Goal: Task Accomplishment & Management: Complete application form

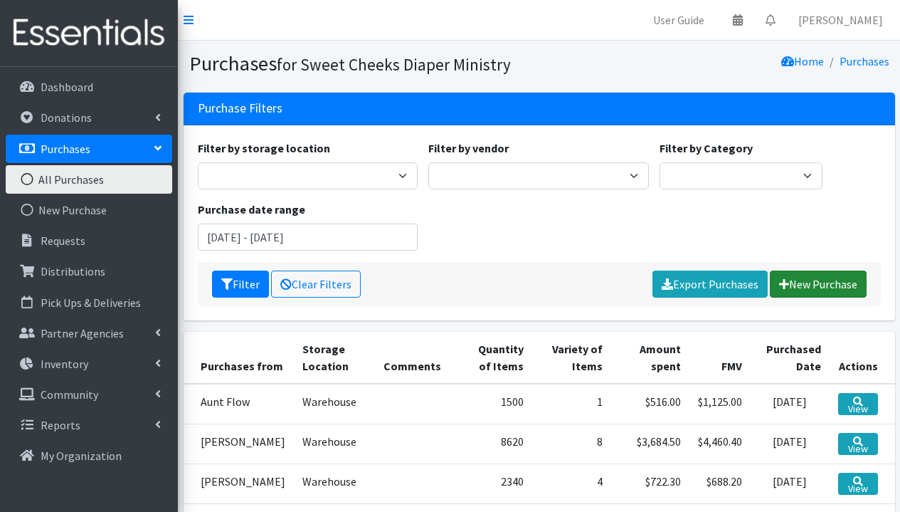
click at [837, 280] on link "New Purchase" at bounding box center [818, 283] width 97 height 27
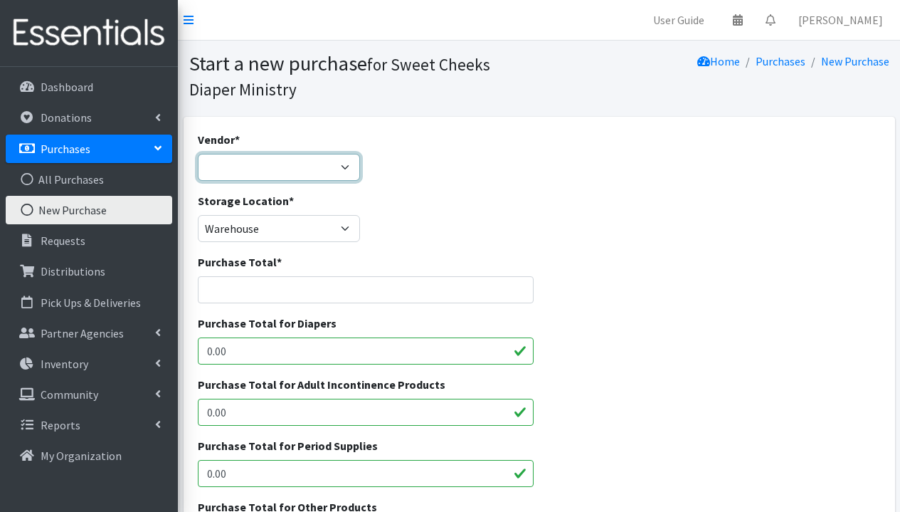
select select "186"
click at [297, 289] on input "Purchase Total *" at bounding box center [366, 289] width 337 height 27
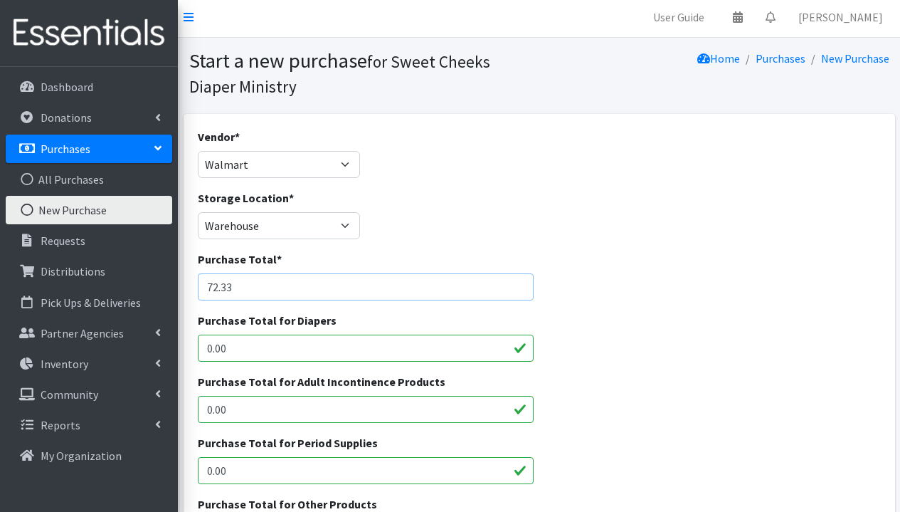
type input "72.33"
click at [411, 413] on input "0.00" at bounding box center [366, 409] width 337 height 27
type input "0"
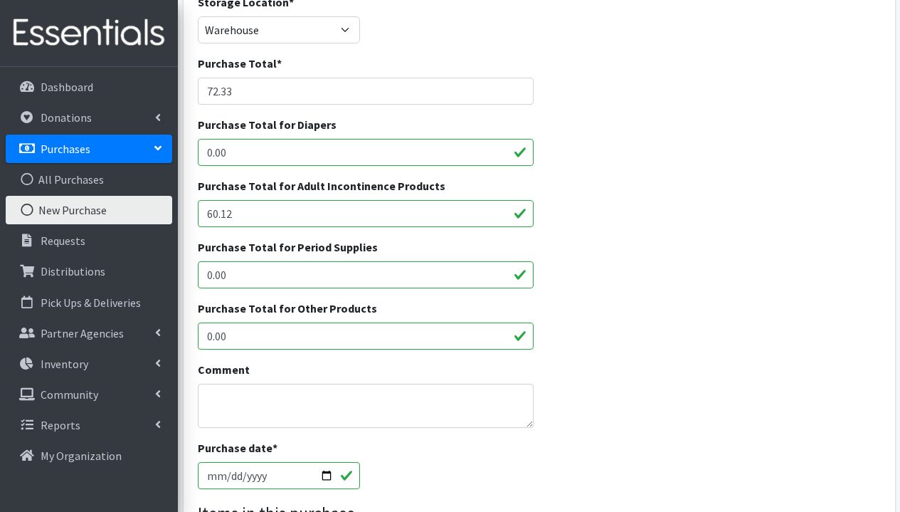
scroll to position [196, 0]
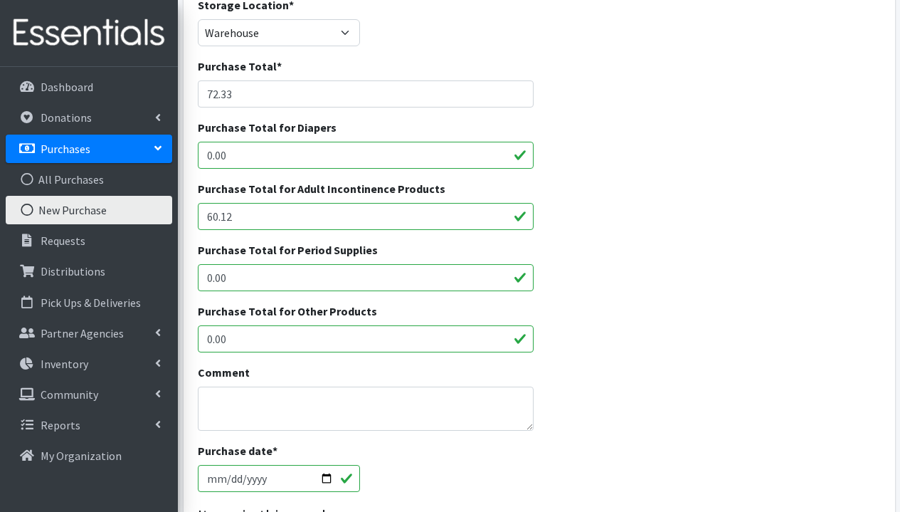
type input "60.12"
click at [324, 344] on input "0.00" at bounding box center [366, 338] width 337 height 27
type input "0"
type input "12.21"
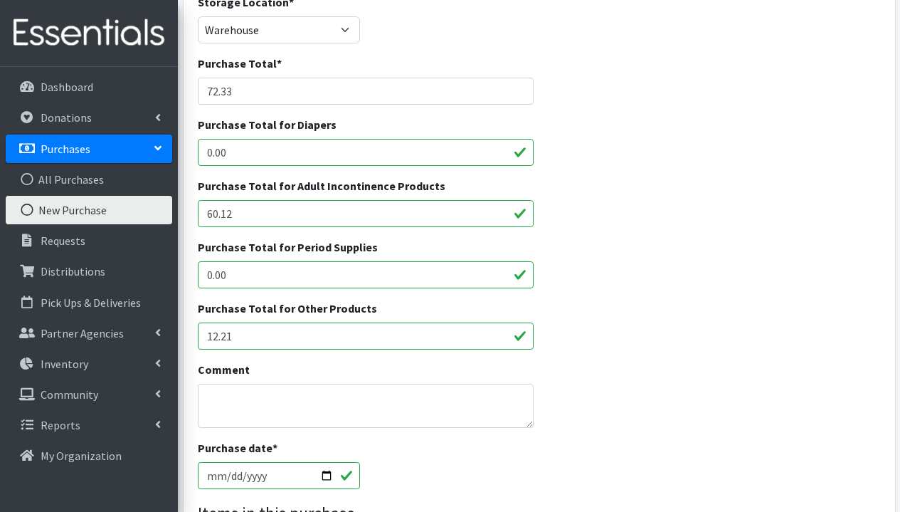
click at [307, 472] on input "2025-09-09" at bounding box center [279, 475] width 163 height 27
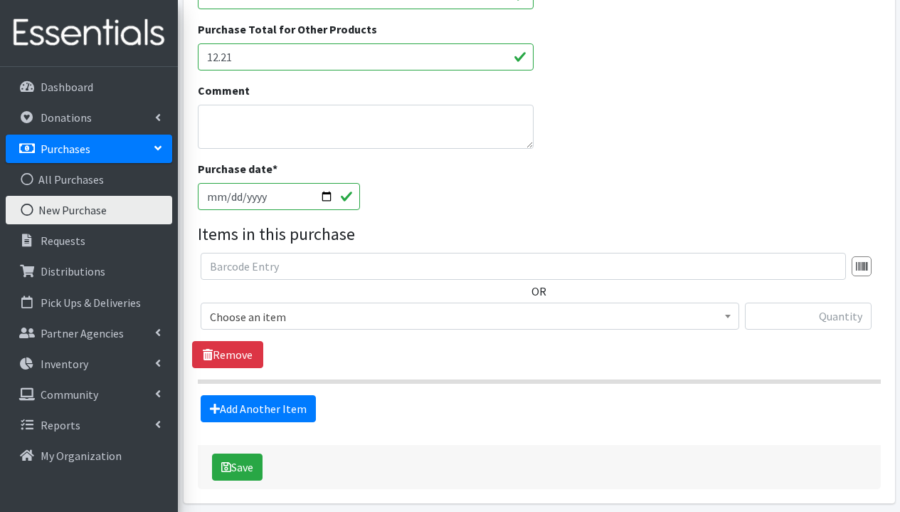
scroll to position [533, 0]
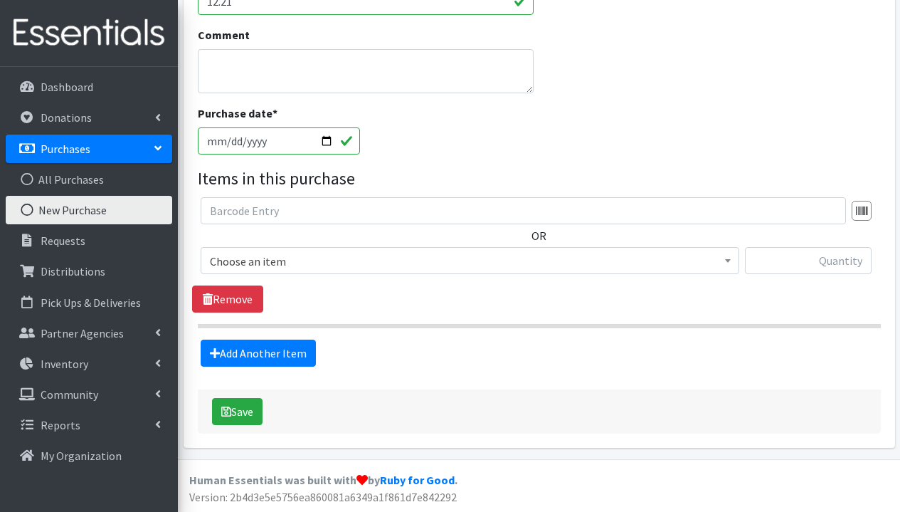
click at [280, 139] on input "2025-09-09" at bounding box center [279, 140] width 163 height 27
type input "2025-09-06"
click at [481, 159] on div "Purchase date * 2025-09-06" at bounding box center [539, 135] width 694 height 61
click at [319, 256] on span "Choose an item" at bounding box center [470, 261] width 520 height 20
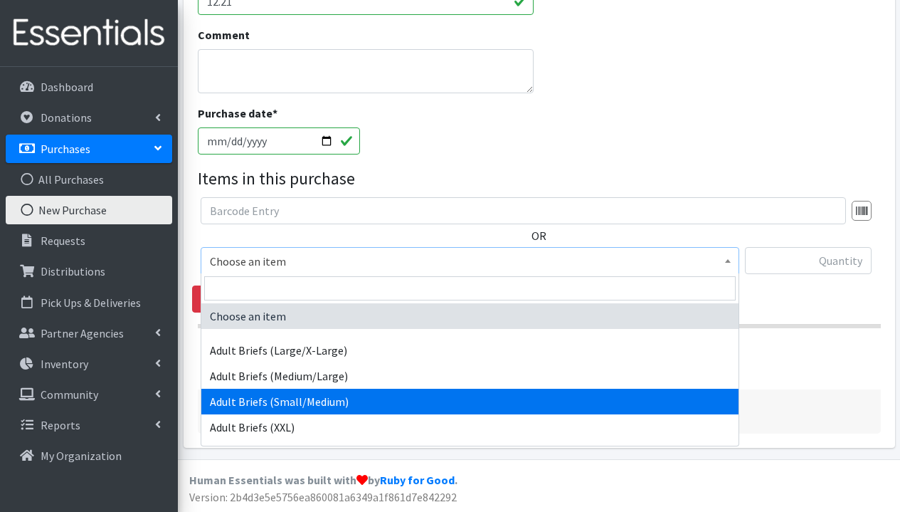
select select "1272"
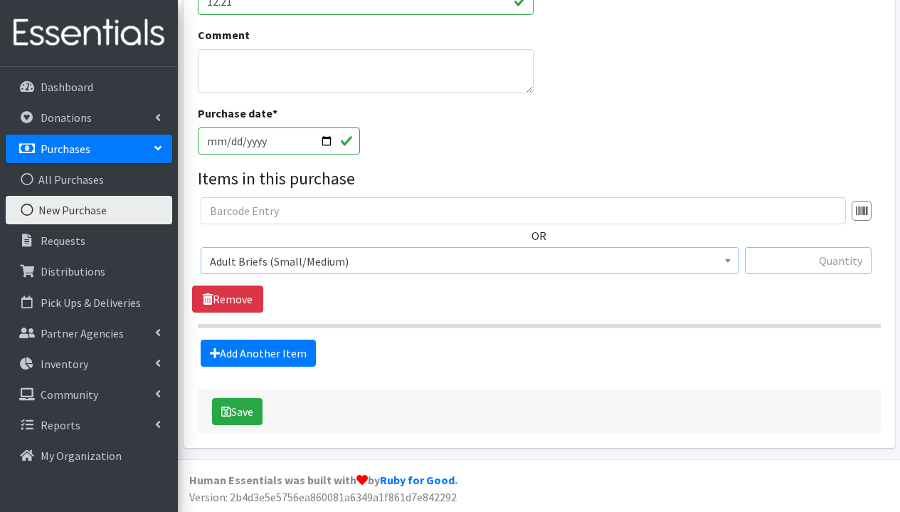
click at [796, 269] on input "text" at bounding box center [808, 260] width 127 height 27
type input "56"
click at [297, 355] on link "Add Another Item" at bounding box center [258, 352] width 115 height 27
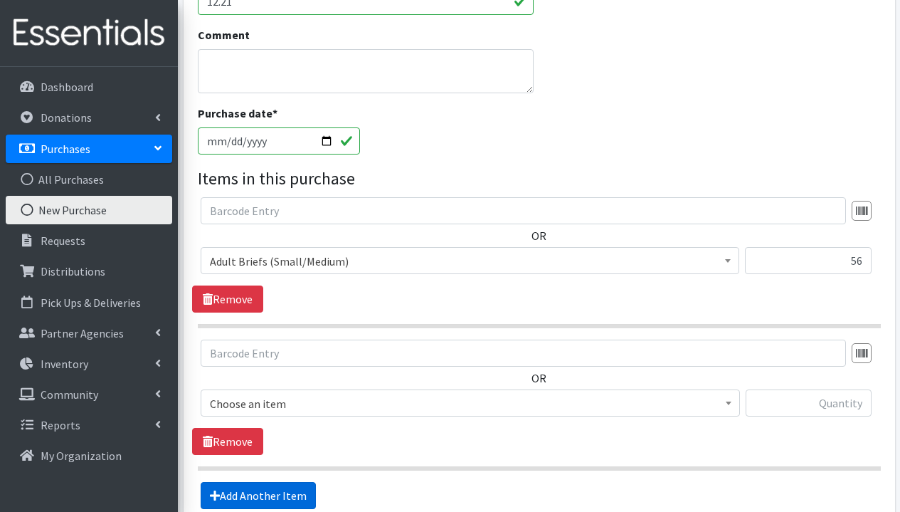
scroll to position [675, 0]
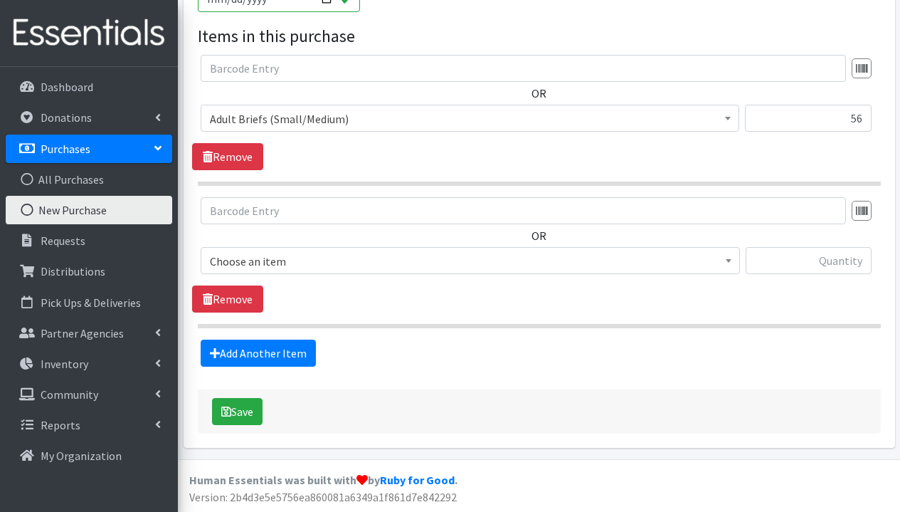
click at [423, 261] on span "Choose an item" at bounding box center [470, 261] width 521 height 20
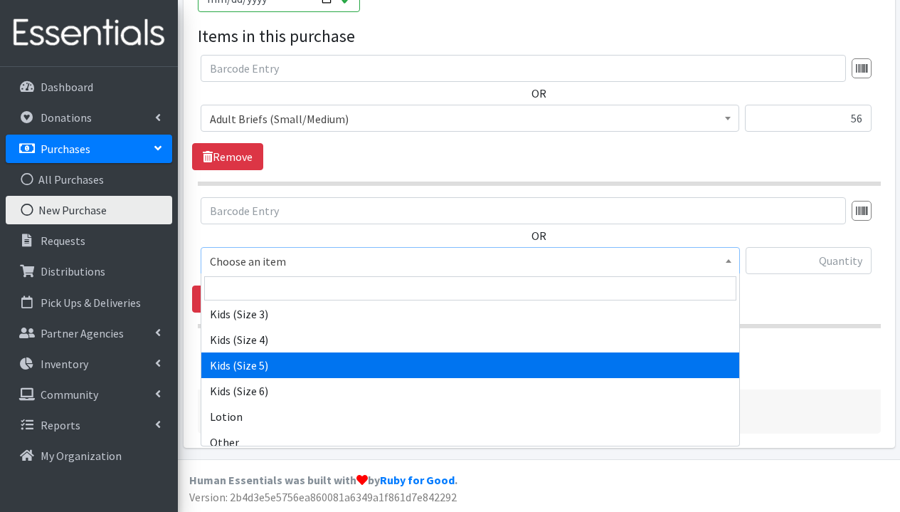
scroll to position [763, 0]
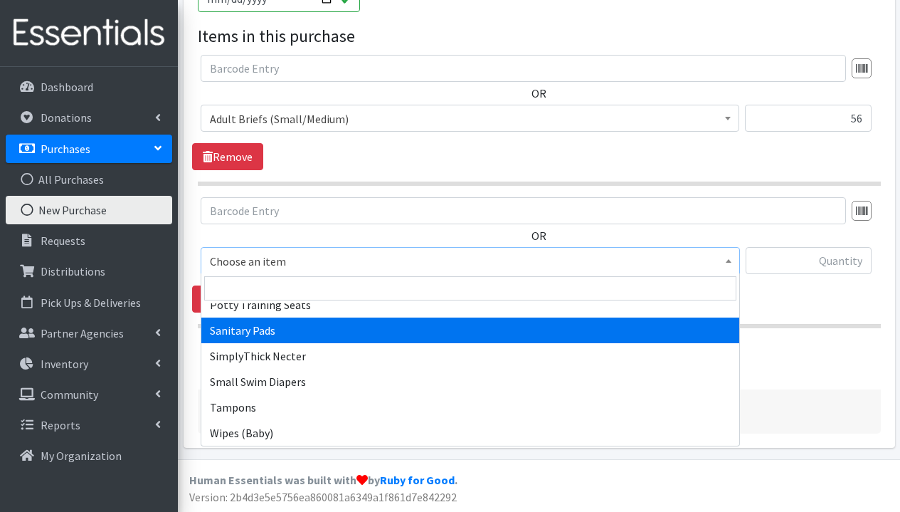
select select "3388"
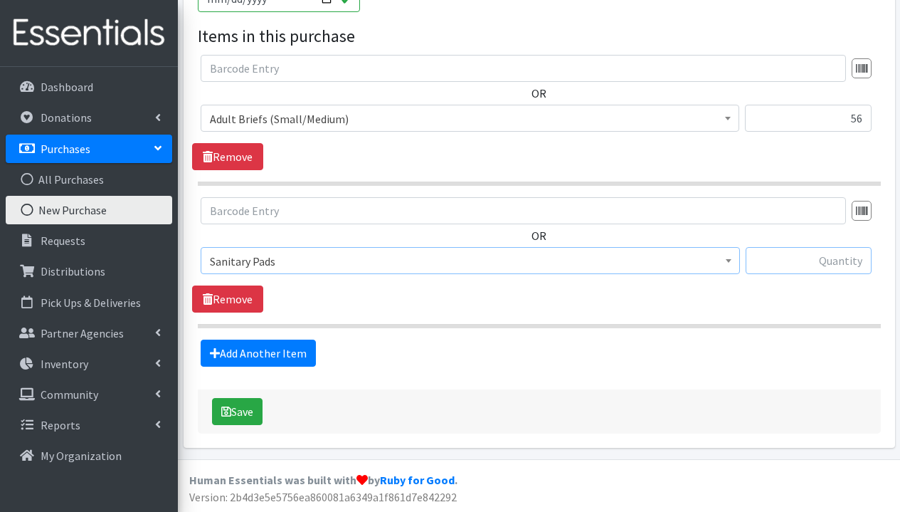
click at [815, 263] on input "text" at bounding box center [809, 260] width 126 height 27
type input "36"
click at [245, 409] on button "Save" at bounding box center [237, 411] width 51 height 27
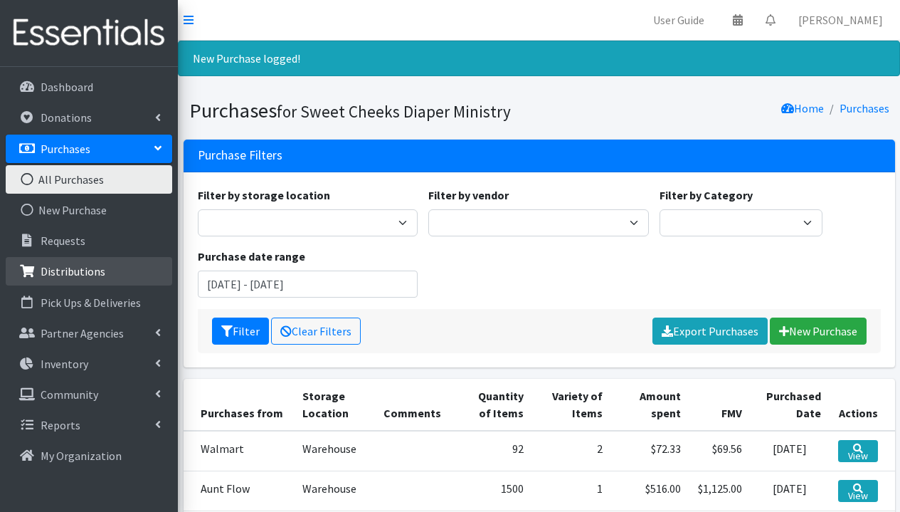
click at [70, 275] on p "Distributions" at bounding box center [73, 271] width 65 height 14
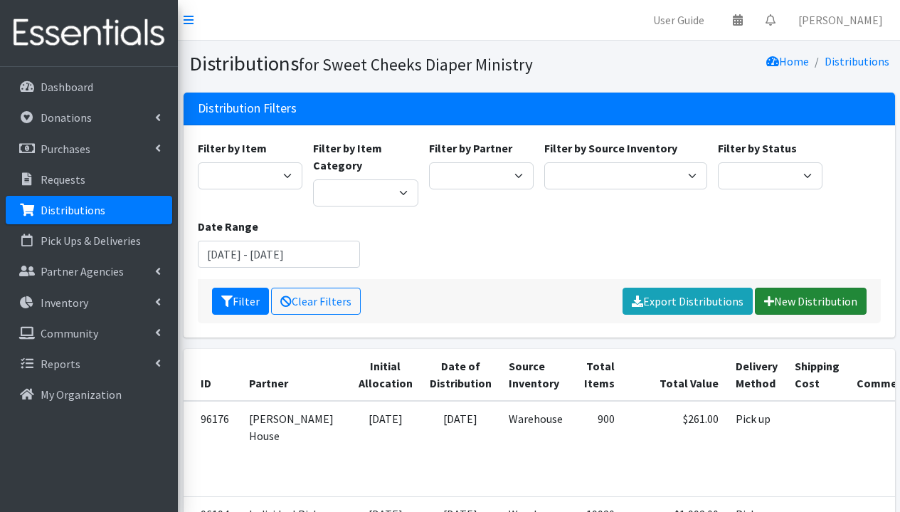
click at [824, 307] on link "New Distribution" at bounding box center [811, 300] width 112 height 27
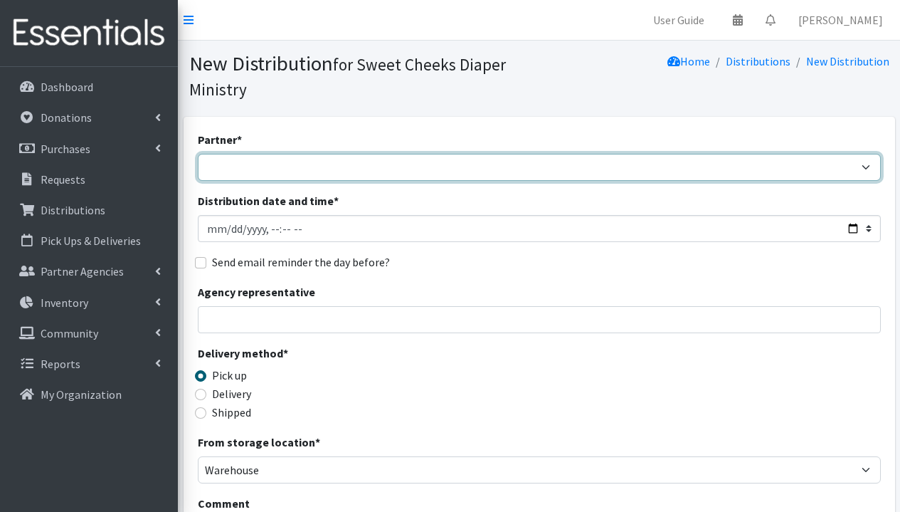
select select "5170"
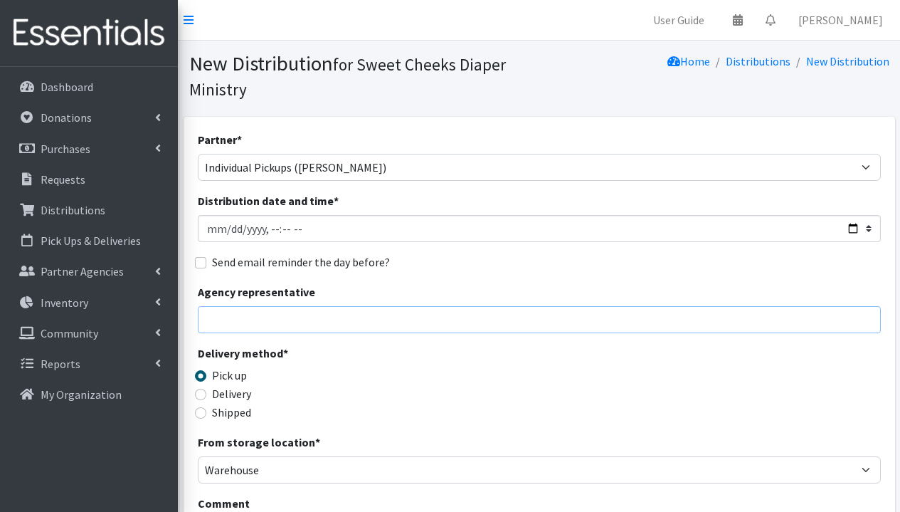
click at [398, 312] on input "Agency representative" at bounding box center [539, 319] width 683 height 27
click at [239, 228] on input "Distribution date and time *" at bounding box center [539, 228] width 683 height 27
click at [275, 232] on input "Distribution date and time *" at bounding box center [539, 228] width 683 height 27
click at [287, 233] on input "Distribution date and time *" at bounding box center [539, 228] width 683 height 27
type input "2025-09-06T14:00"
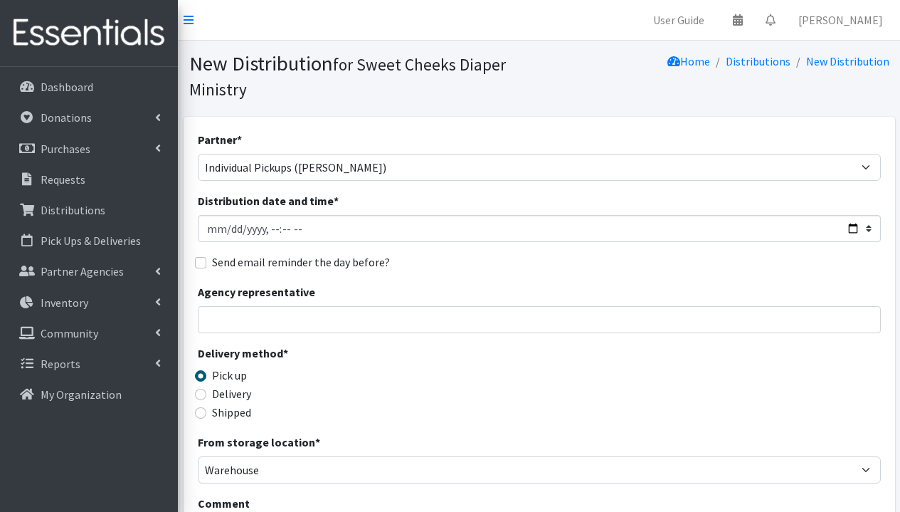
click at [445, 255] on div "Send email reminder the day before?" at bounding box center [539, 261] width 683 height 17
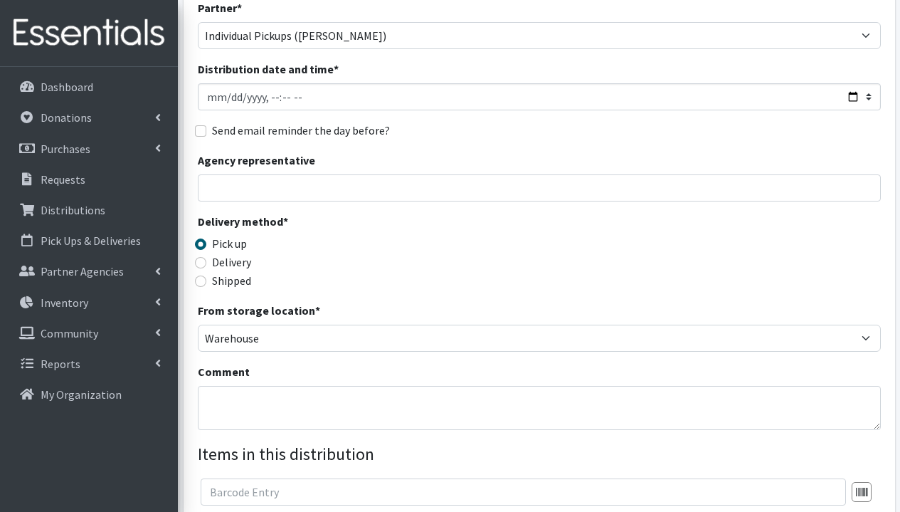
scroll to position [134, 0]
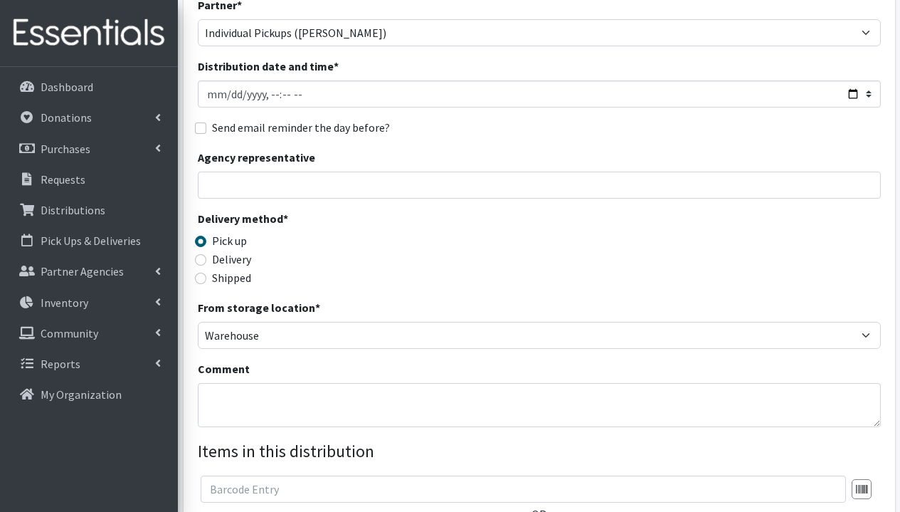
click at [241, 259] on label "Delivery" at bounding box center [231, 258] width 39 height 17
click at [206, 259] on input "Delivery" at bounding box center [200, 259] width 11 height 11
radio input "true"
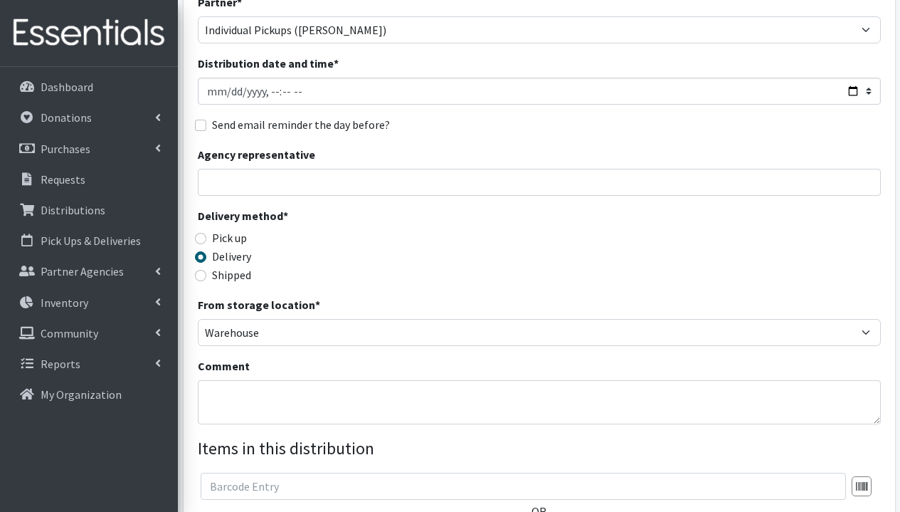
scroll to position [249, 0]
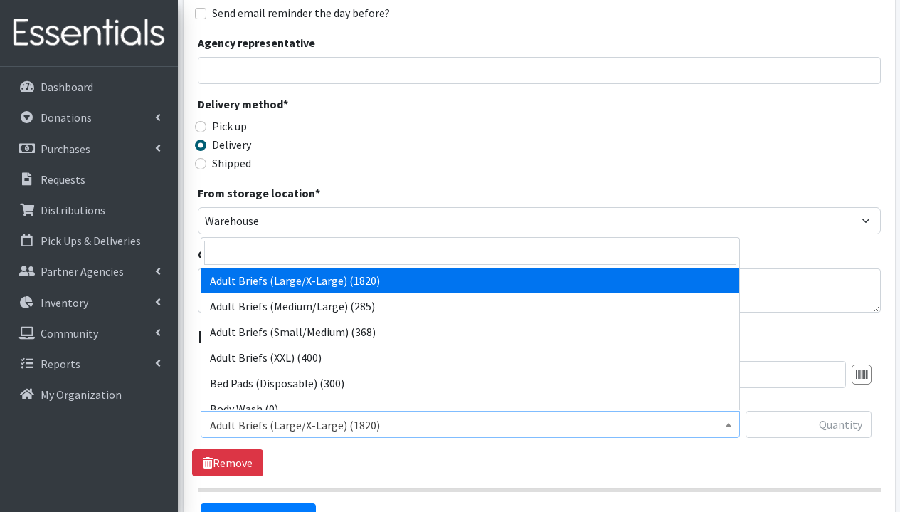
click at [347, 426] on span "Adult Briefs (Large/X-Large) (1820)" at bounding box center [470, 425] width 521 height 20
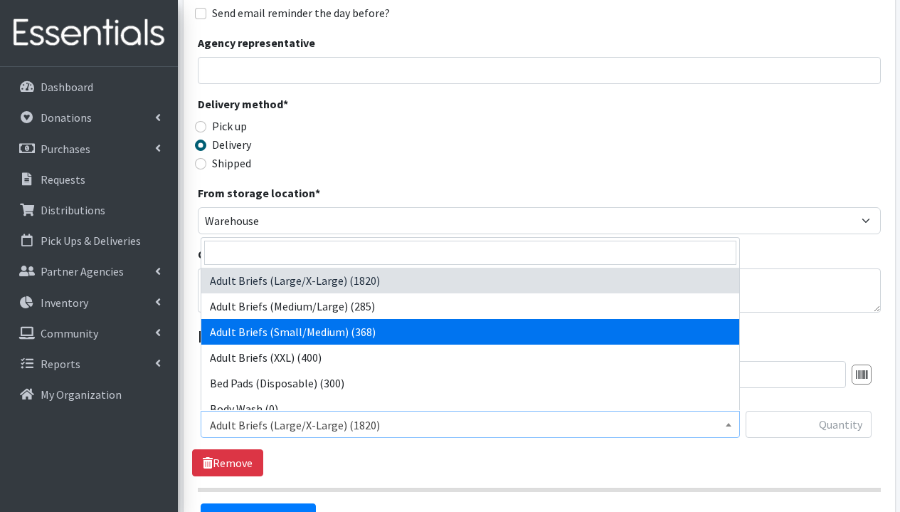
select select "1272"
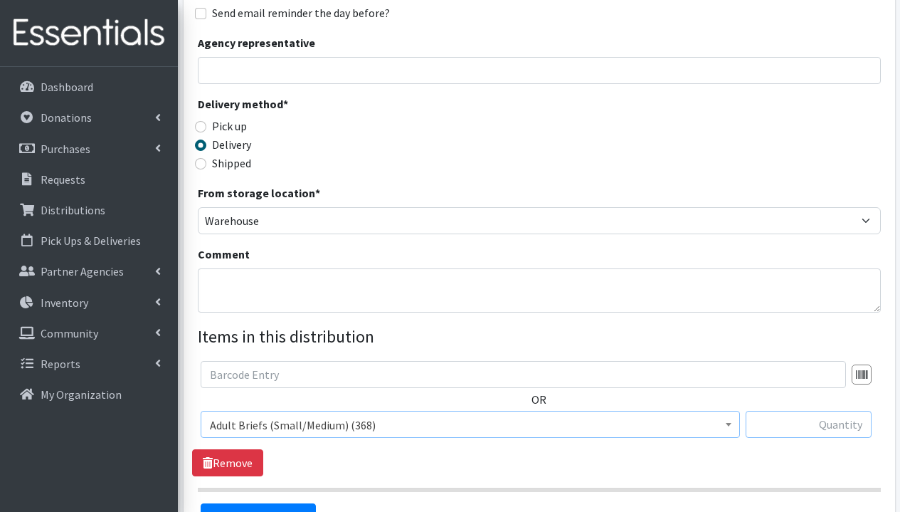
click at [786, 431] on input "text" at bounding box center [809, 424] width 126 height 27
type input "4"
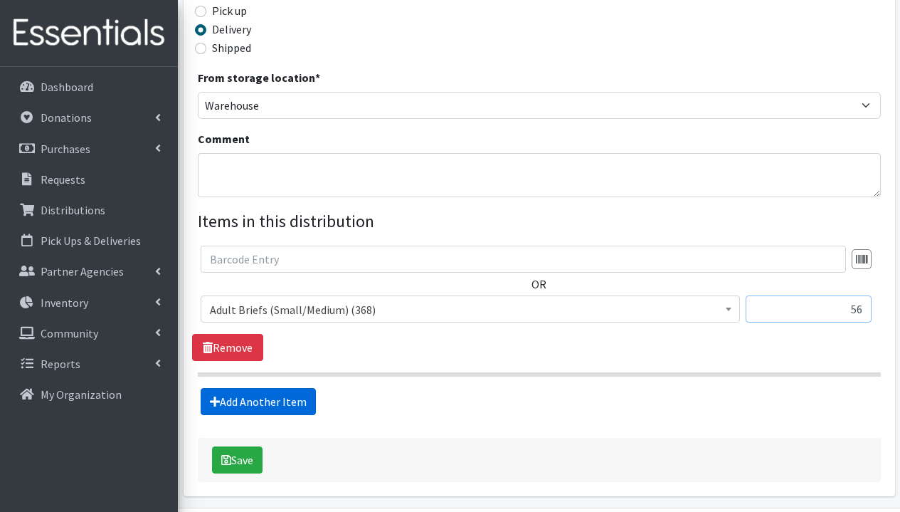
type input "56"
click at [298, 406] on link "Add Another Item" at bounding box center [258, 401] width 115 height 27
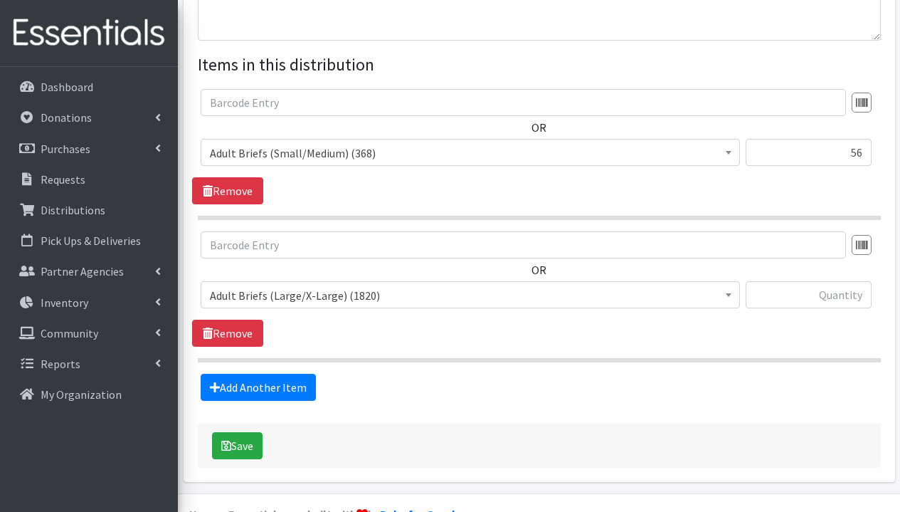
scroll to position [555, 0]
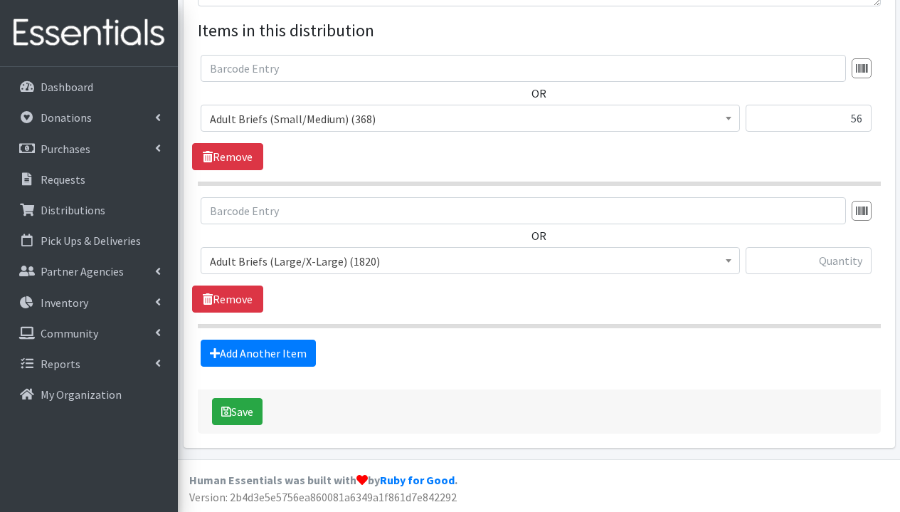
click at [380, 272] on span "Adult Briefs (Large/X-Large) (1820)" at bounding box center [470, 260] width 539 height 27
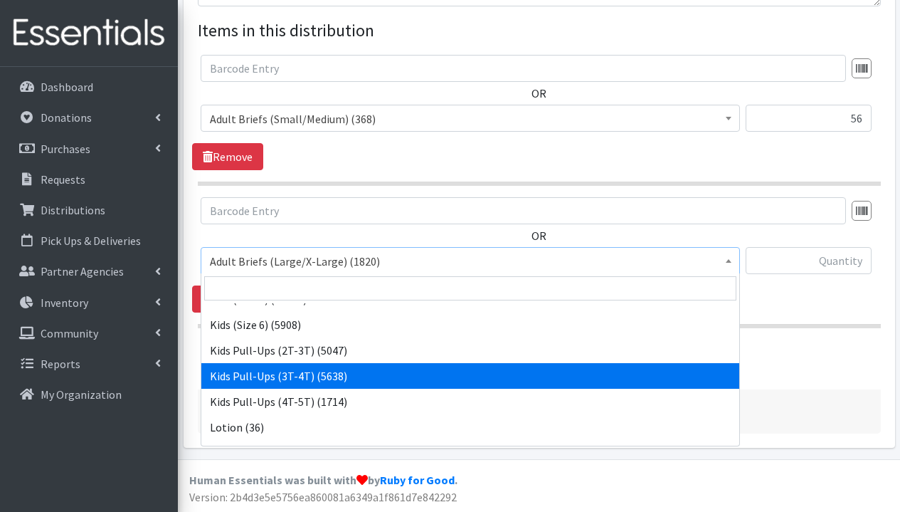
scroll to position [729, 0]
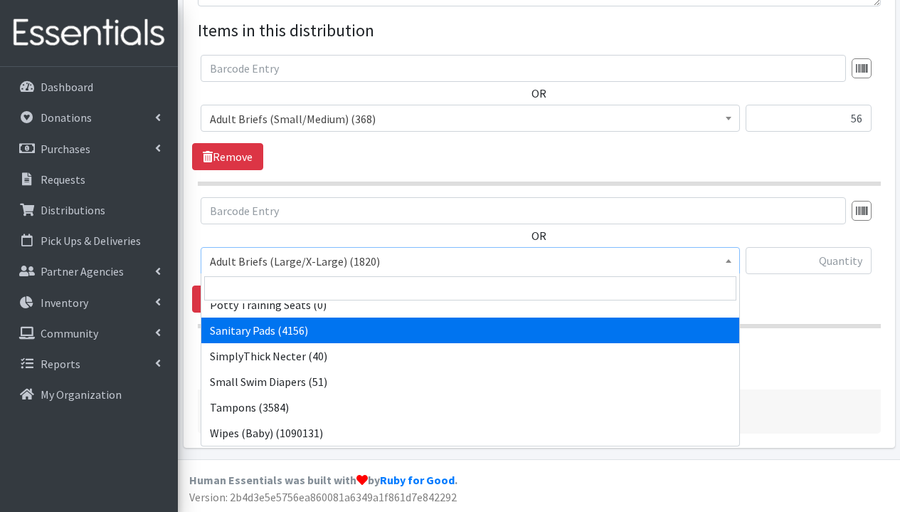
select select "3388"
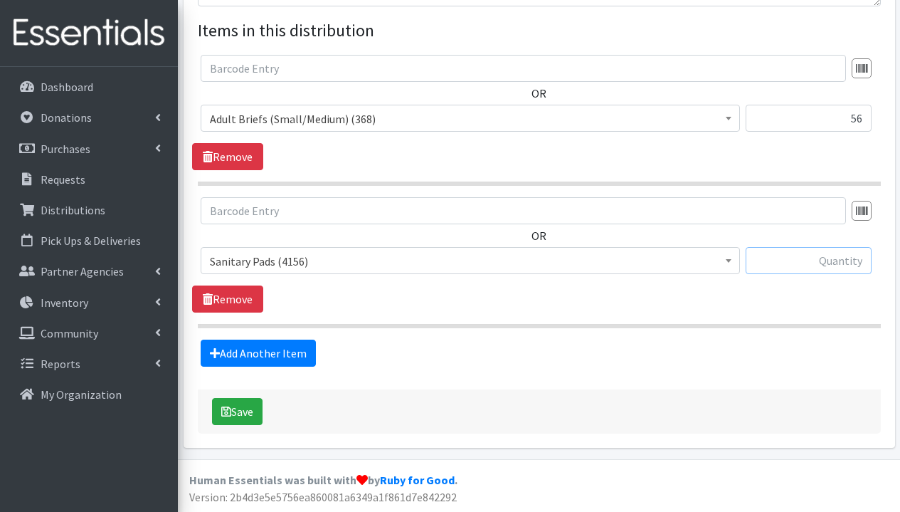
click at [808, 268] on input "text" at bounding box center [809, 260] width 126 height 27
type input "36"
click at [731, 292] on div "OR Adult Briefs (Large/X-Large) (1820) Adult Briefs (Medium/Large) (285) Adult …" at bounding box center [539, 254] width 694 height 115
click at [254, 418] on button "Save" at bounding box center [237, 411] width 51 height 27
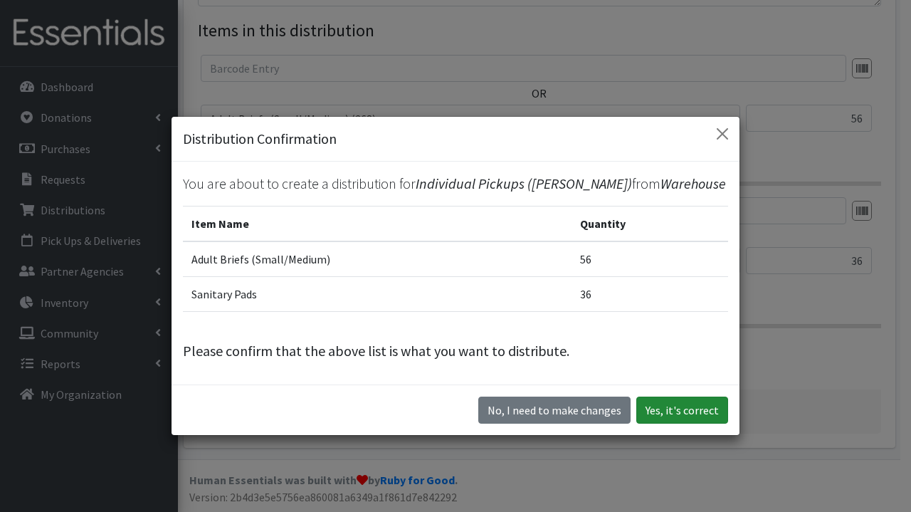
click at [672, 414] on button "Yes, it's correct" at bounding box center [682, 409] width 92 height 27
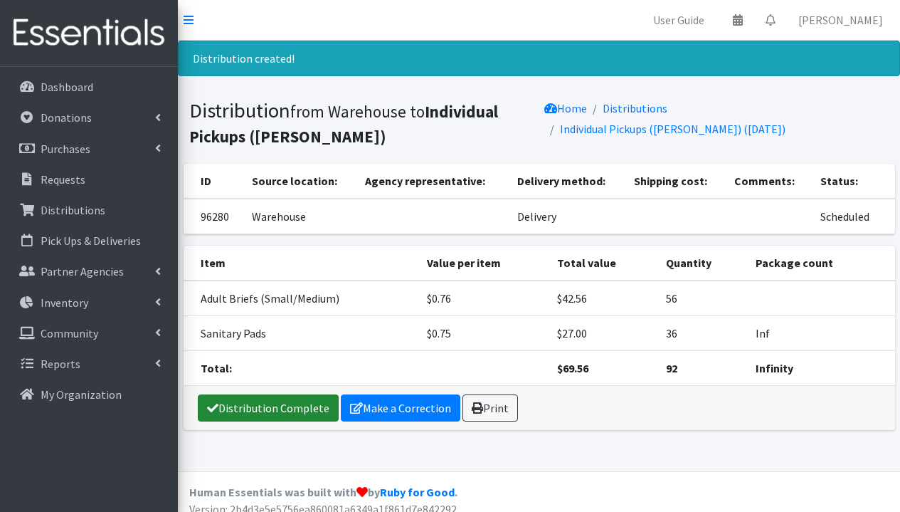
click at [274, 413] on link "Distribution Complete" at bounding box center [268, 407] width 141 height 27
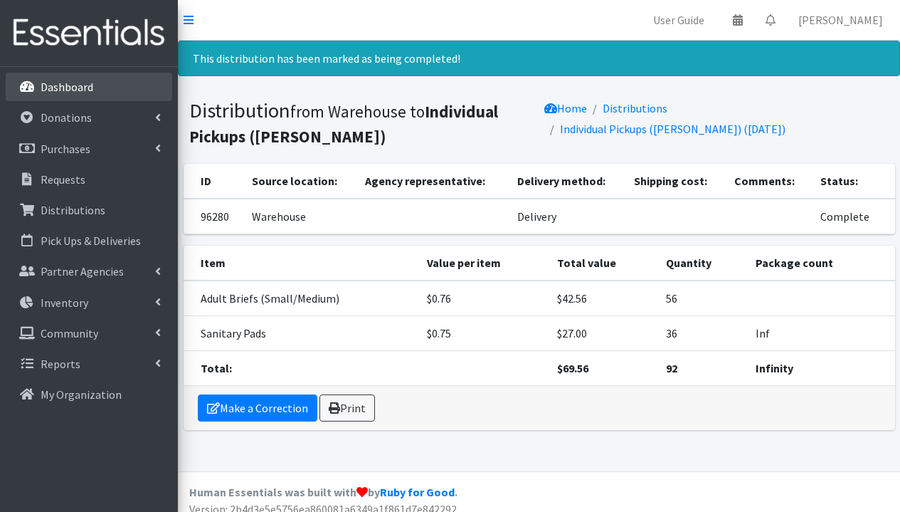
click at [63, 93] on p "Dashboard" at bounding box center [67, 87] width 53 height 14
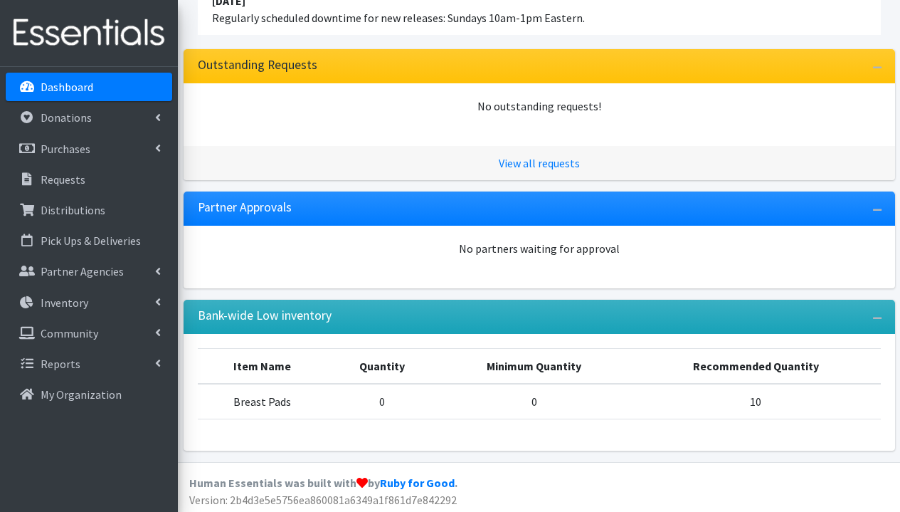
scroll to position [130, 0]
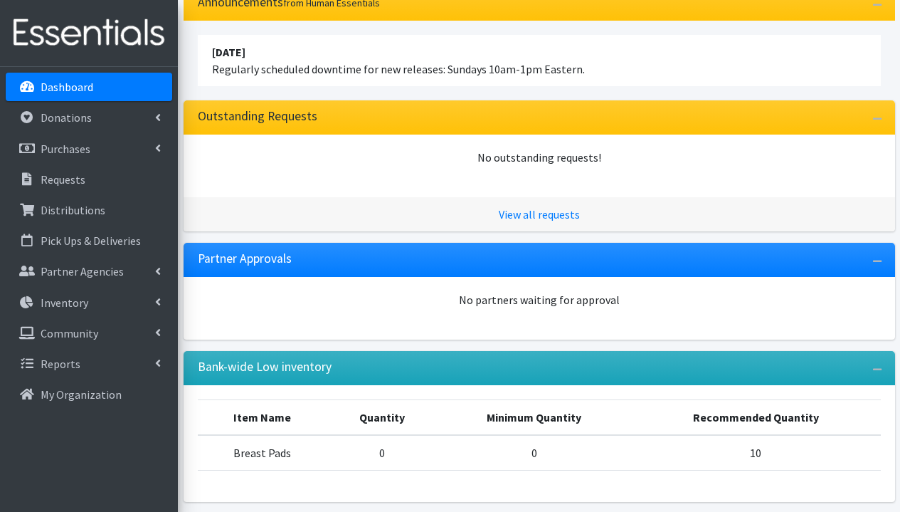
click at [94, 91] on link "Dashboard" at bounding box center [89, 87] width 167 height 28
